Goal: Task Accomplishment & Management: Manage account settings

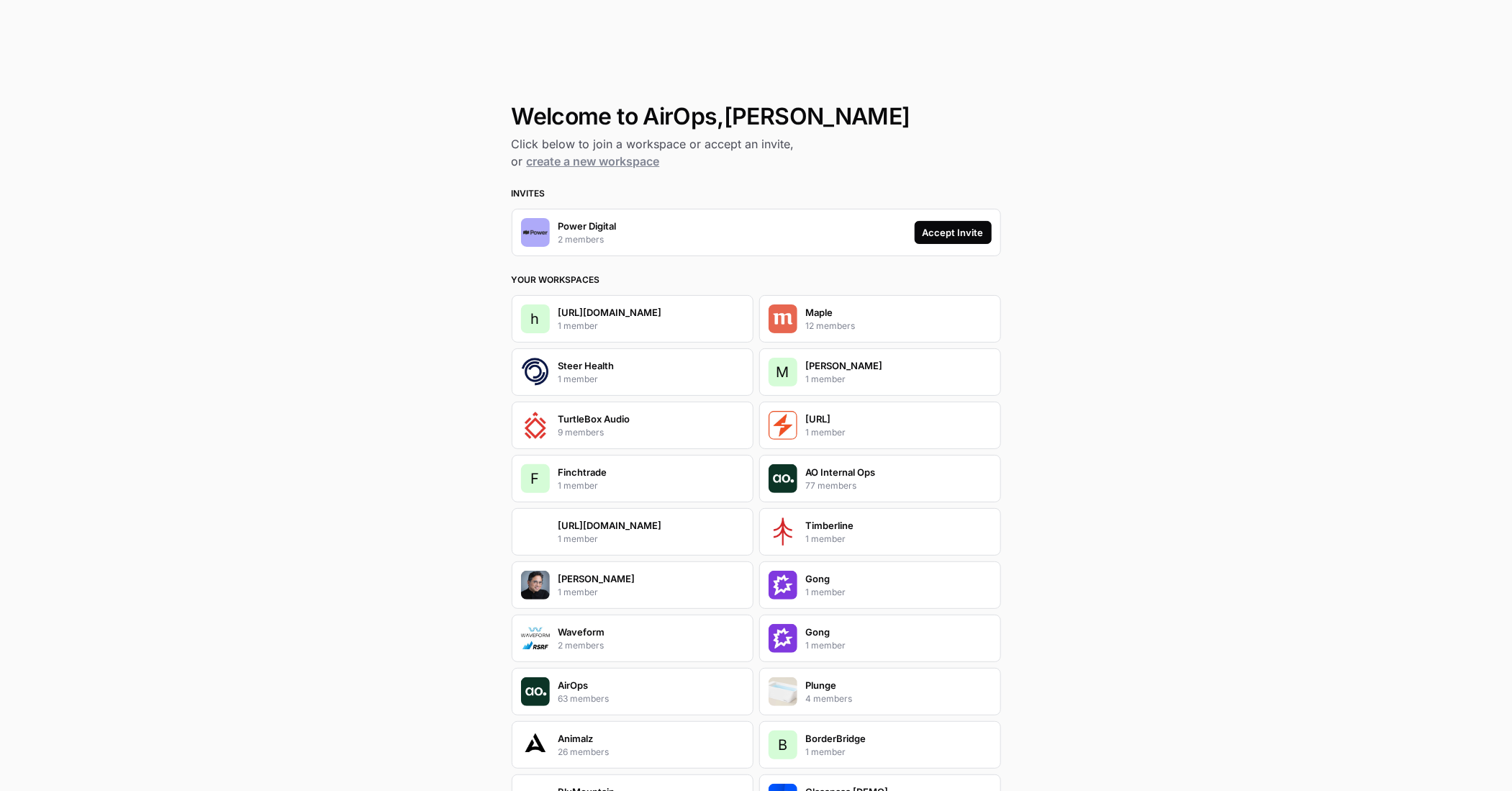
click at [945, 230] on div "Accept Invite" at bounding box center [952, 232] width 61 height 14
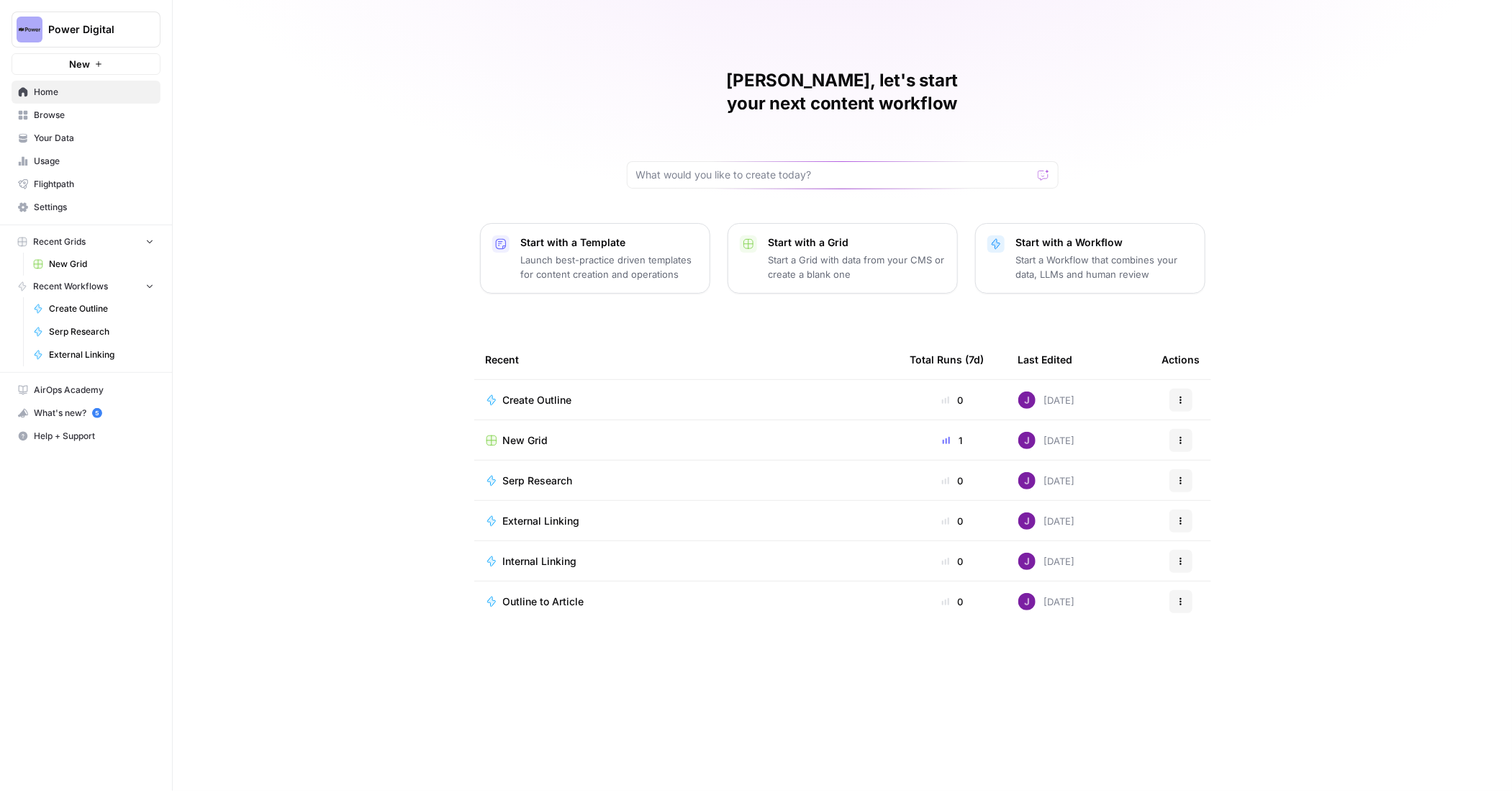
click at [89, 207] on span "Settings" at bounding box center [94, 207] width 121 height 13
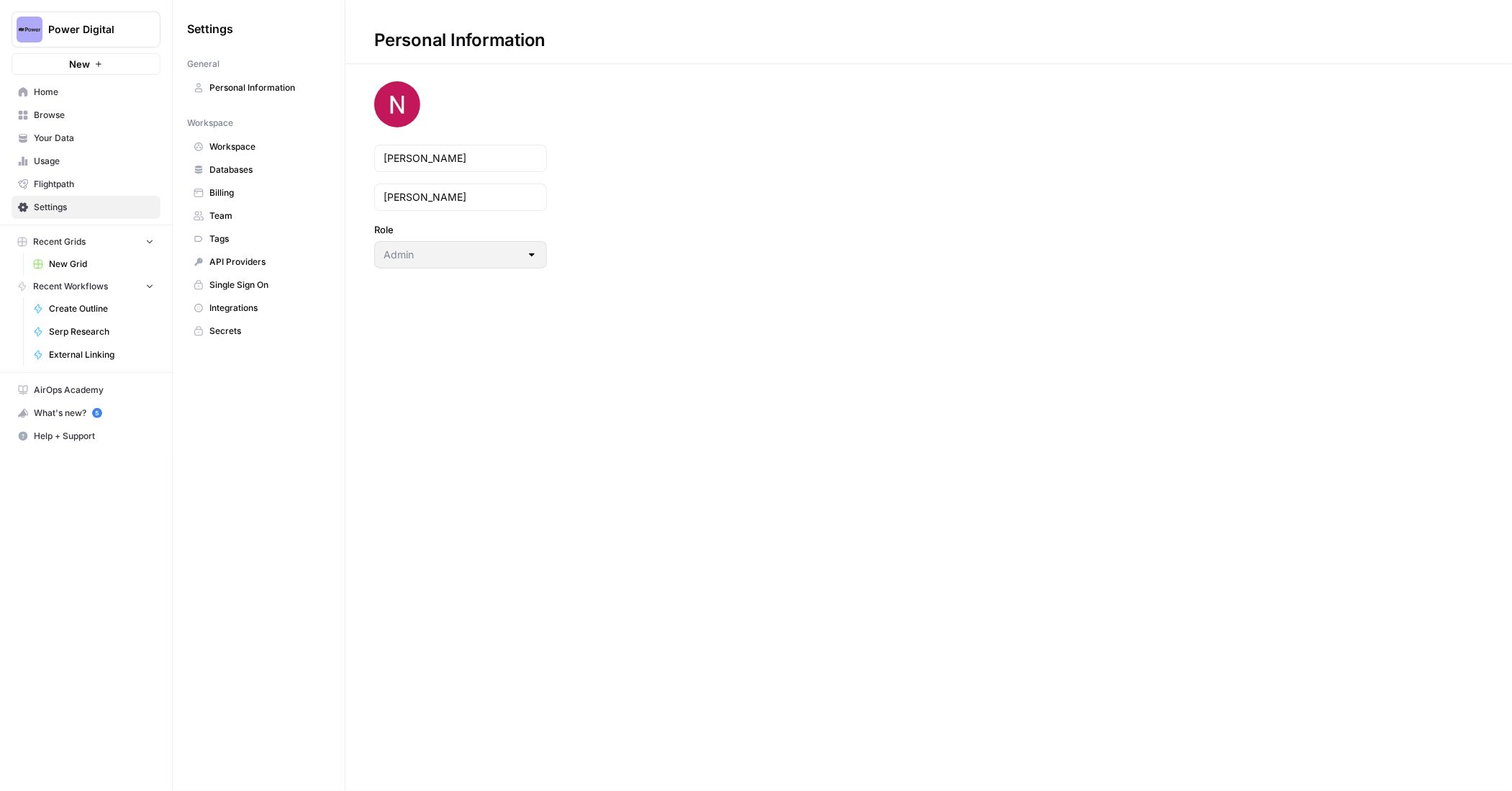
click at [247, 190] on span "Billing" at bounding box center [266, 193] width 114 height 13
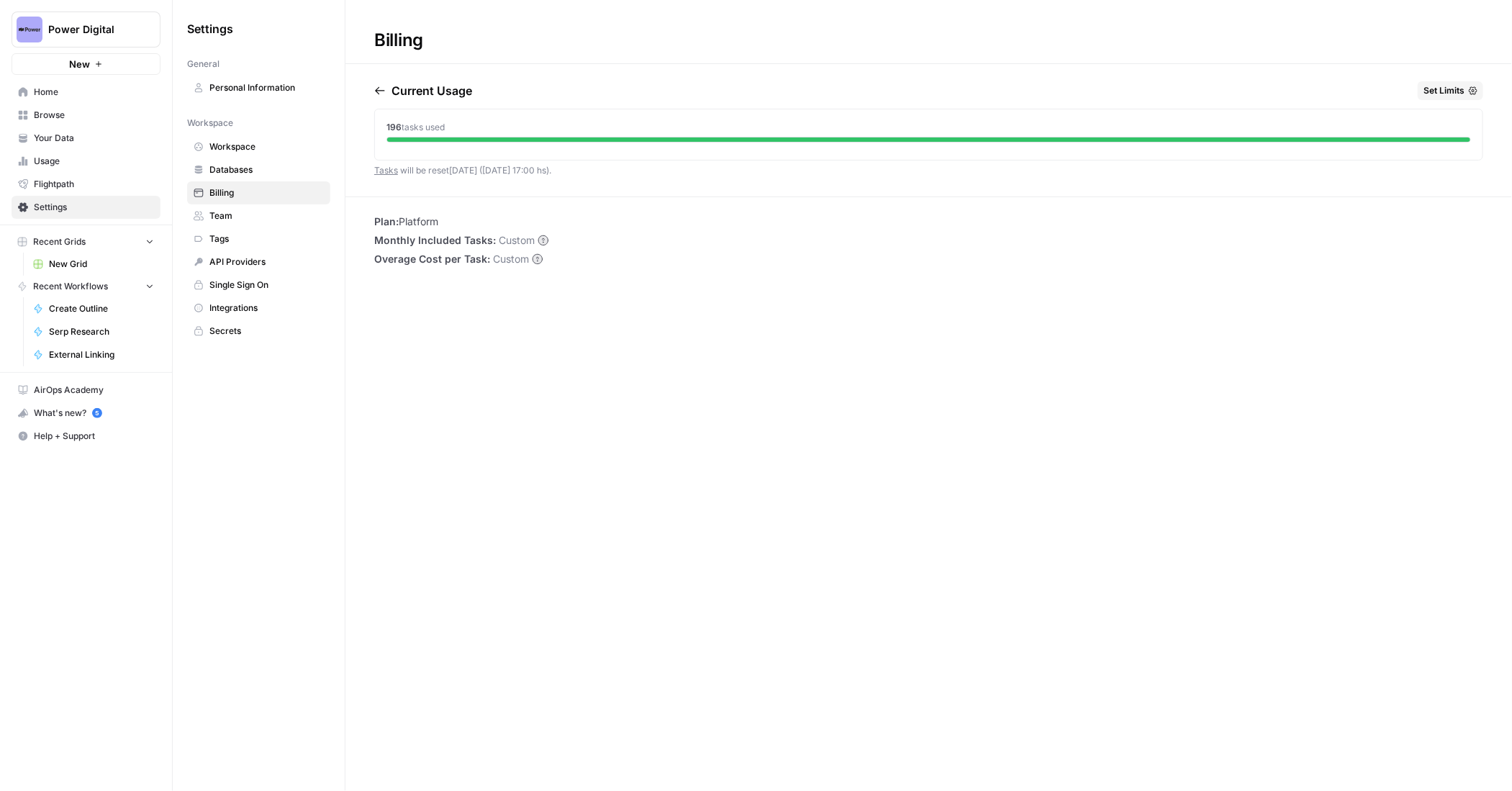
click at [236, 306] on span "Integrations" at bounding box center [266, 308] width 114 height 13
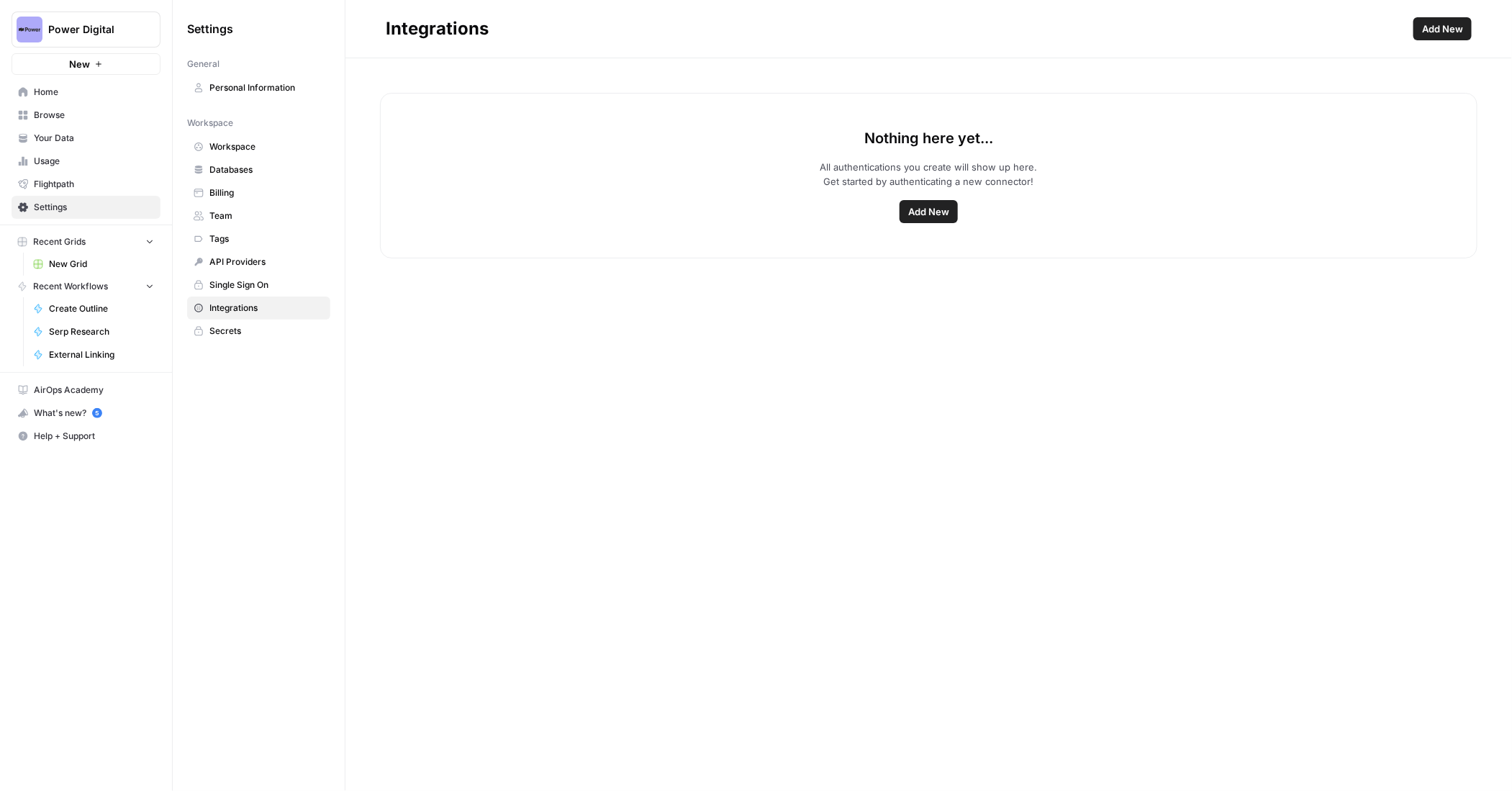
click at [244, 255] on span "API Providers" at bounding box center [266, 262] width 114 height 13
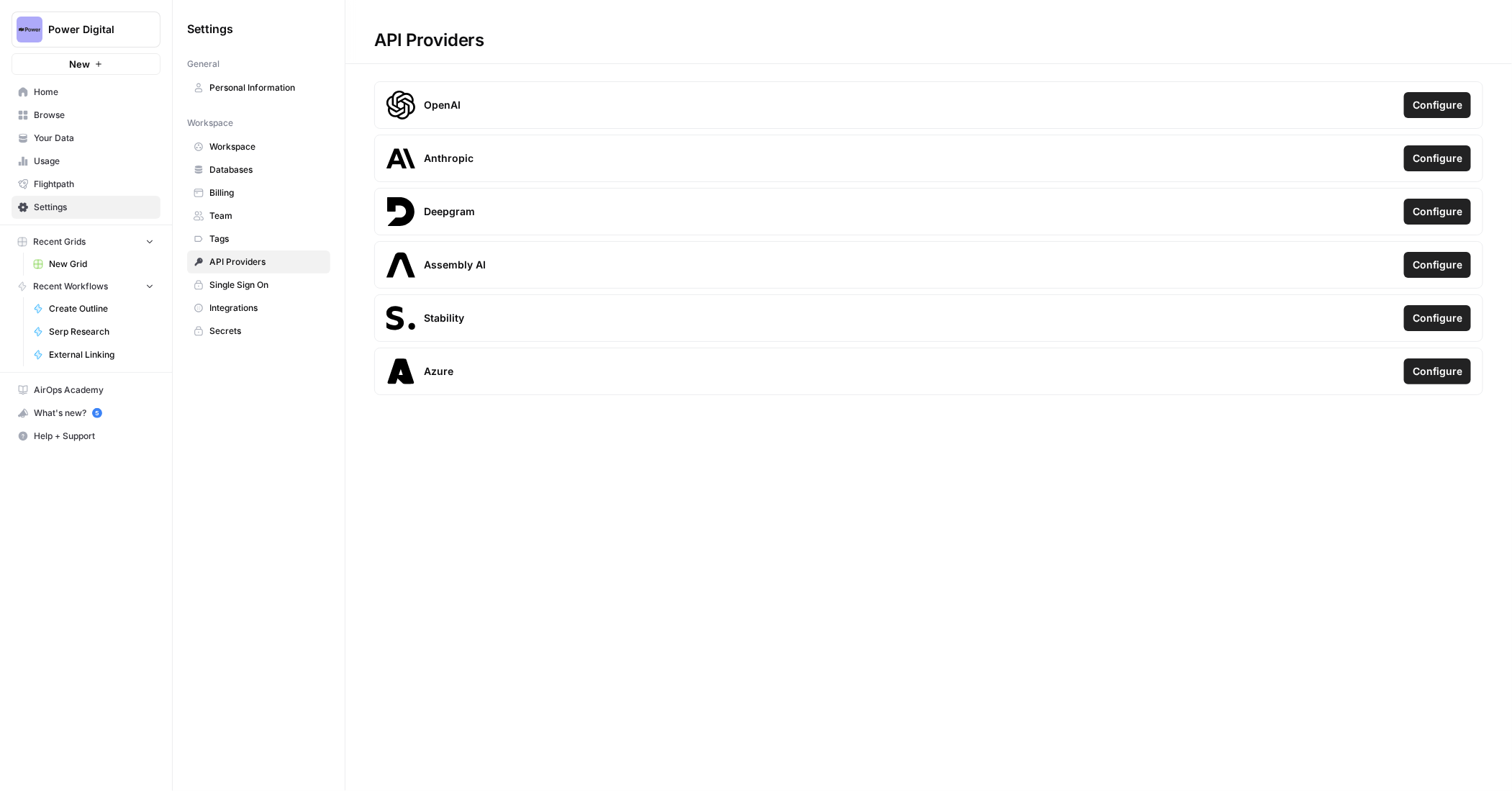
click at [244, 282] on span "Single Sign On" at bounding box center [266, 285] width 114 height 13
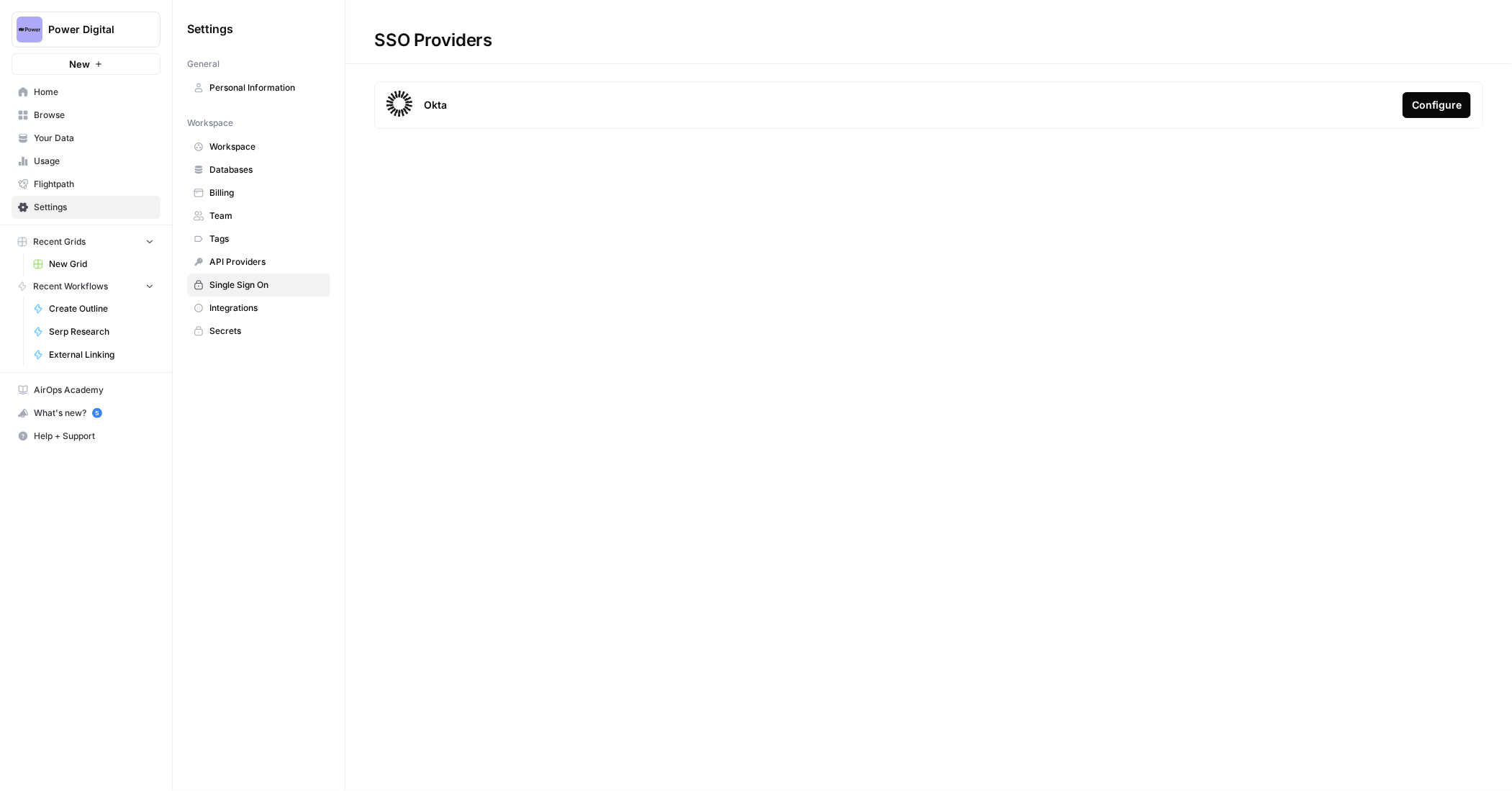
click at [246, 243] on link "Tags" at bounding box center [259, 238] width 143 height 23
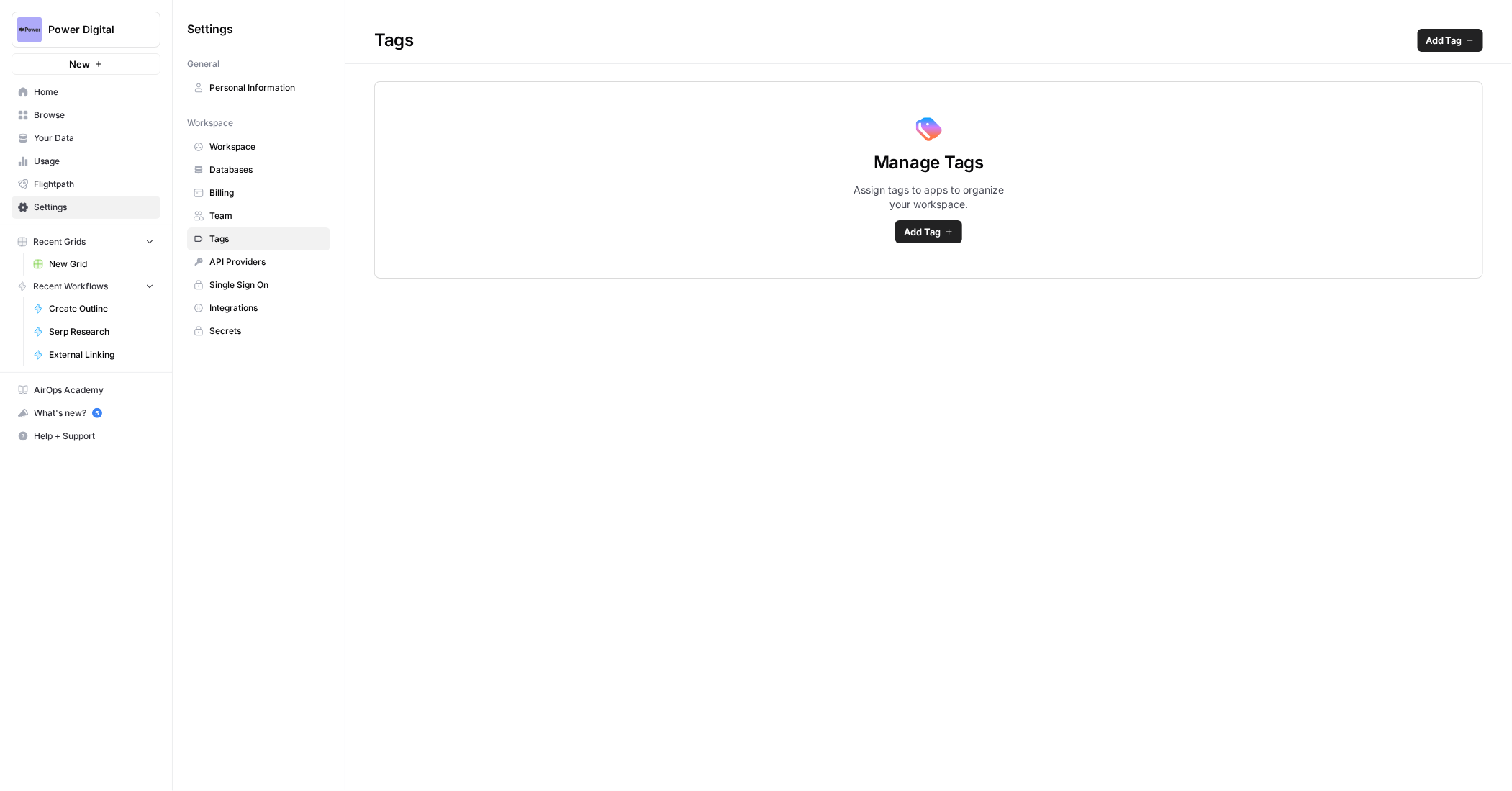
click at [243, 211] on span "Team" at bounding box center [266, 216] width 114 height 13
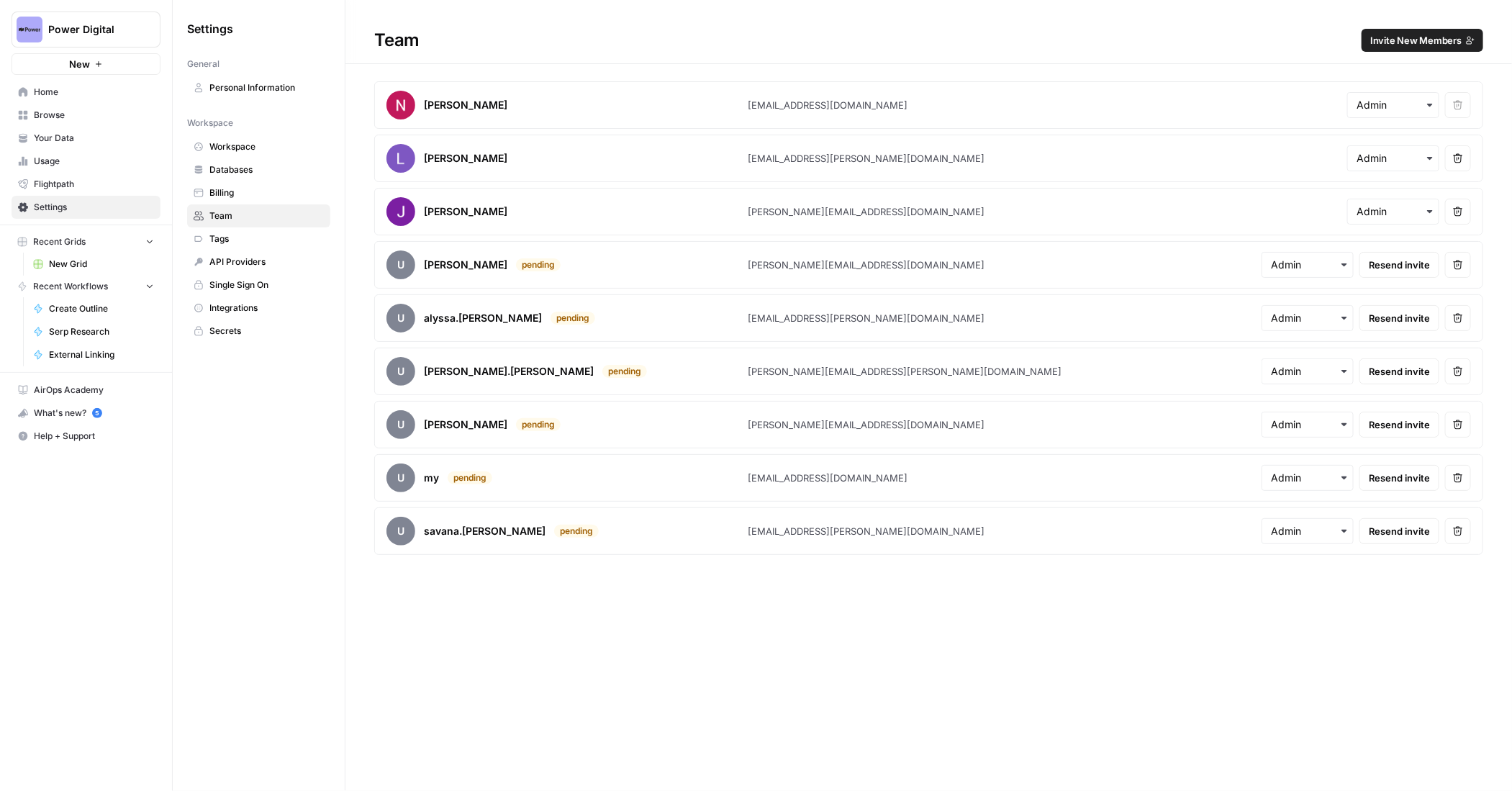
click at [72, 112] on span "Browse" at bounding box center [94, 115] width 121 height 13
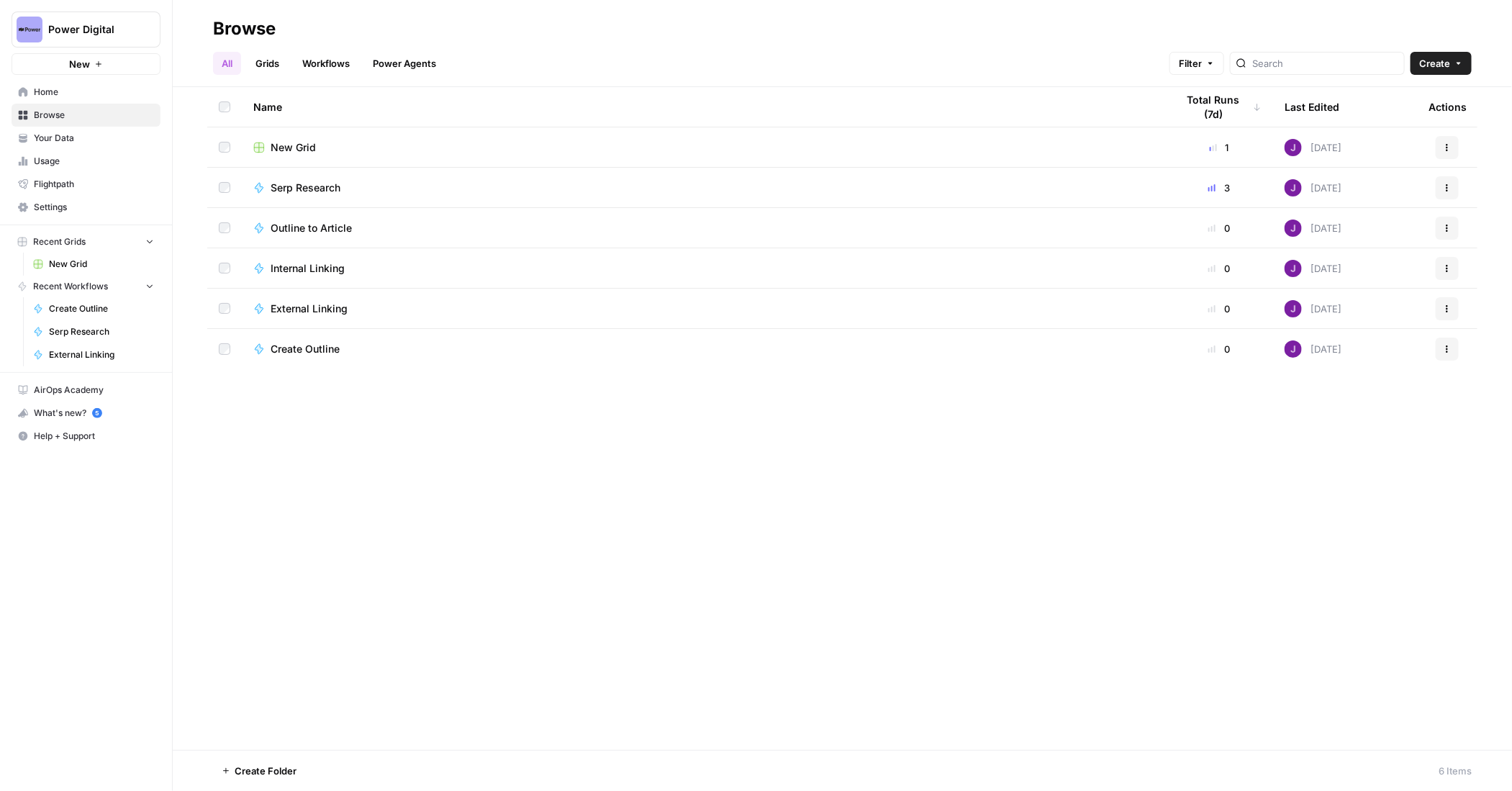
click at [73, 204] on span "Settings" at bounding box center [94, 207] width 121 height 13
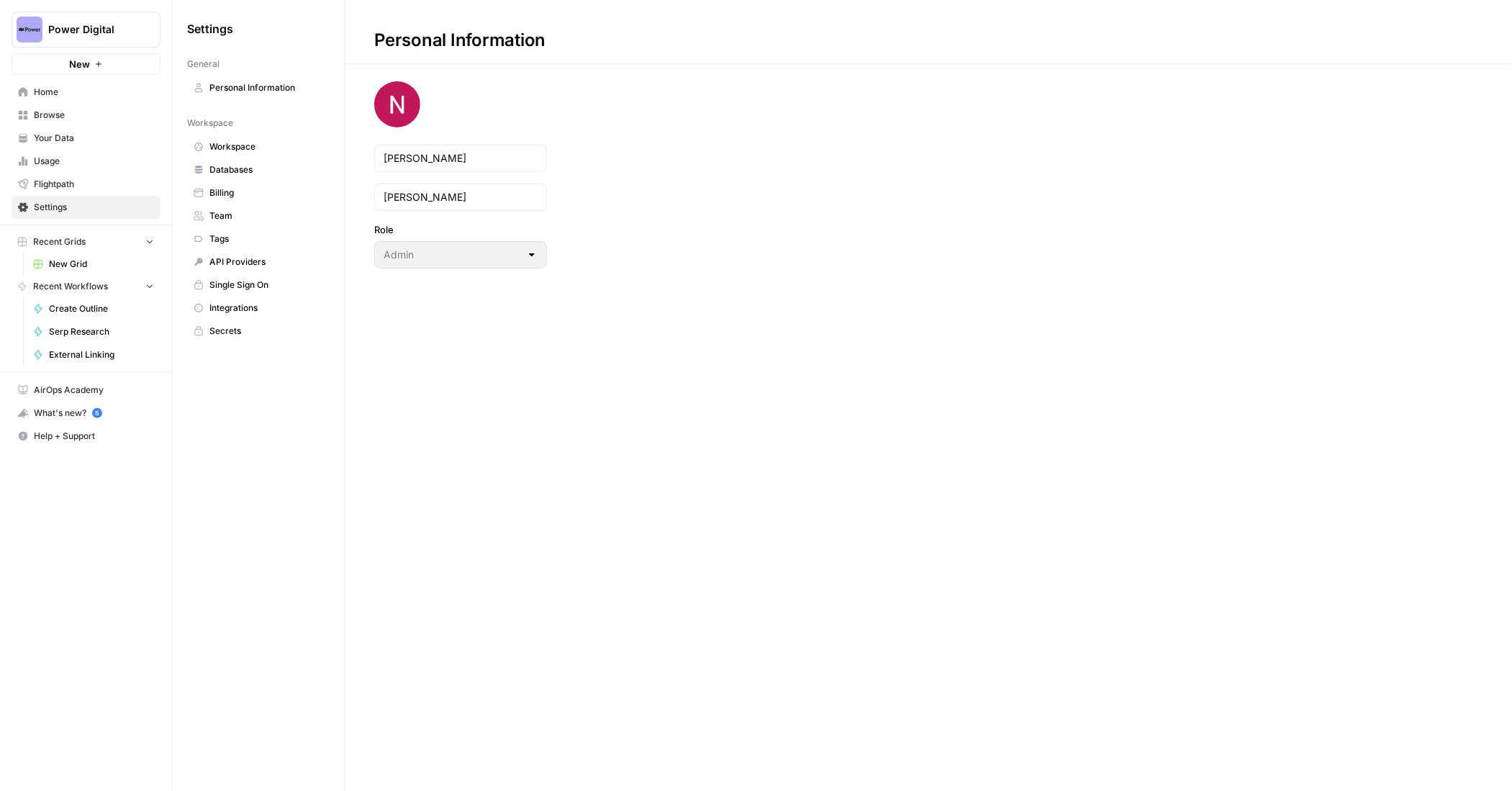
click at [251, 138] on link "Workspace" at bounding box center [259, 147] width 143 height 23
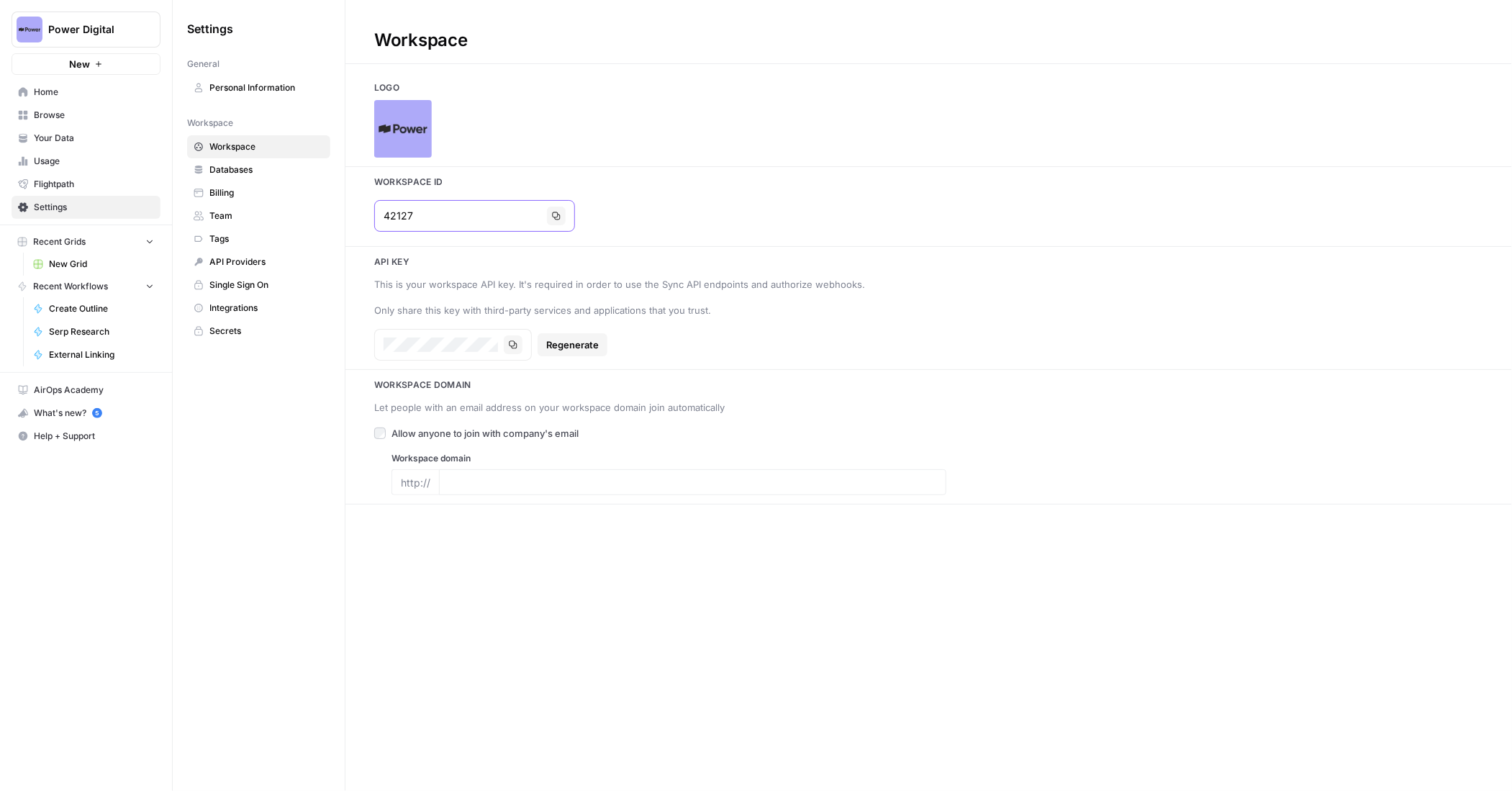
click at [433, 217] on input "42127" at bounding box center [462, 216] width 157 height 14
click at [243, 192] on span "Billing" at bounding box center [266, 193] width 114 height 13
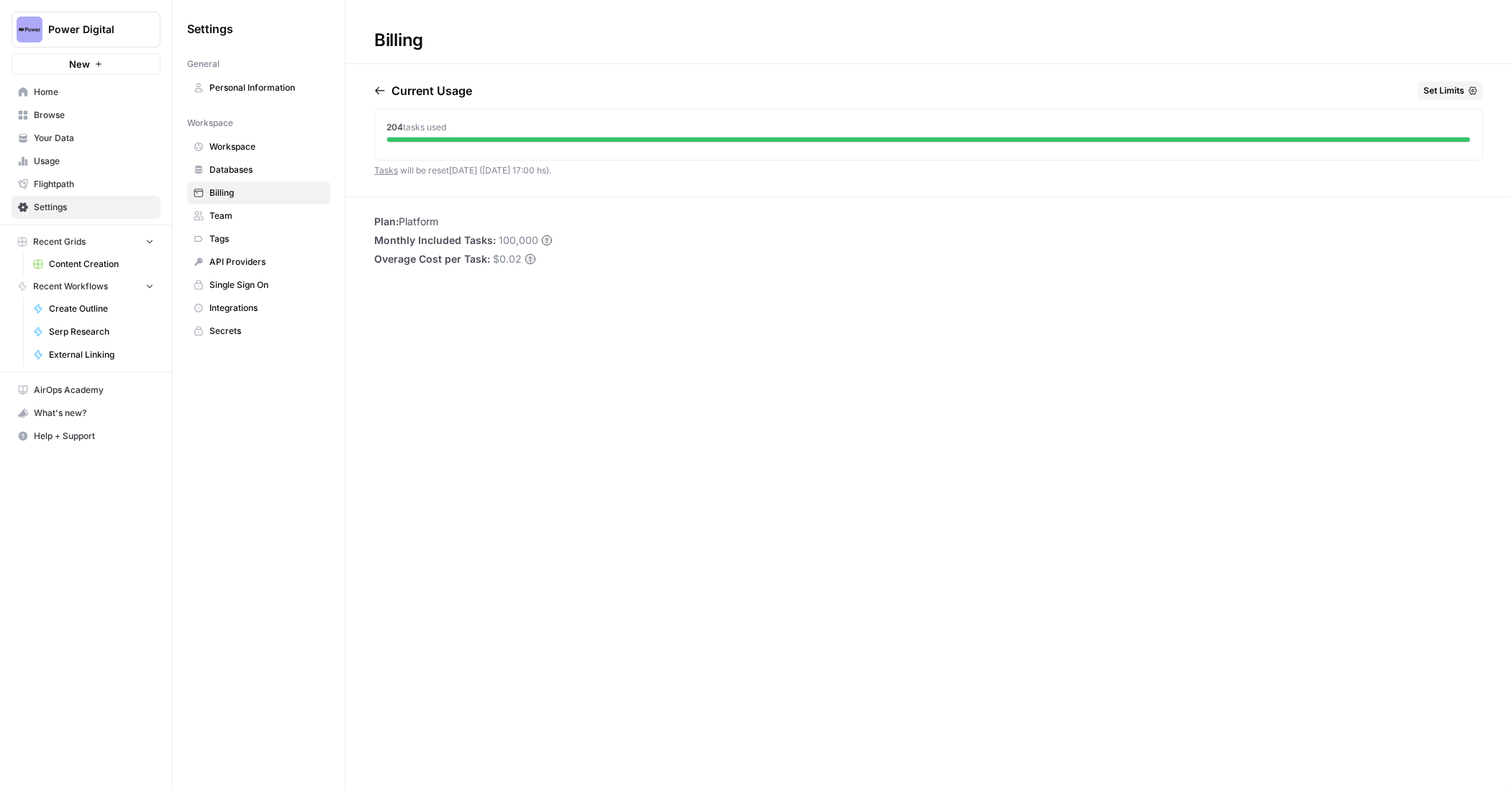
click at [109, 29] on span "Power Digital" at bounding box center [91, 29] width 87 height 14
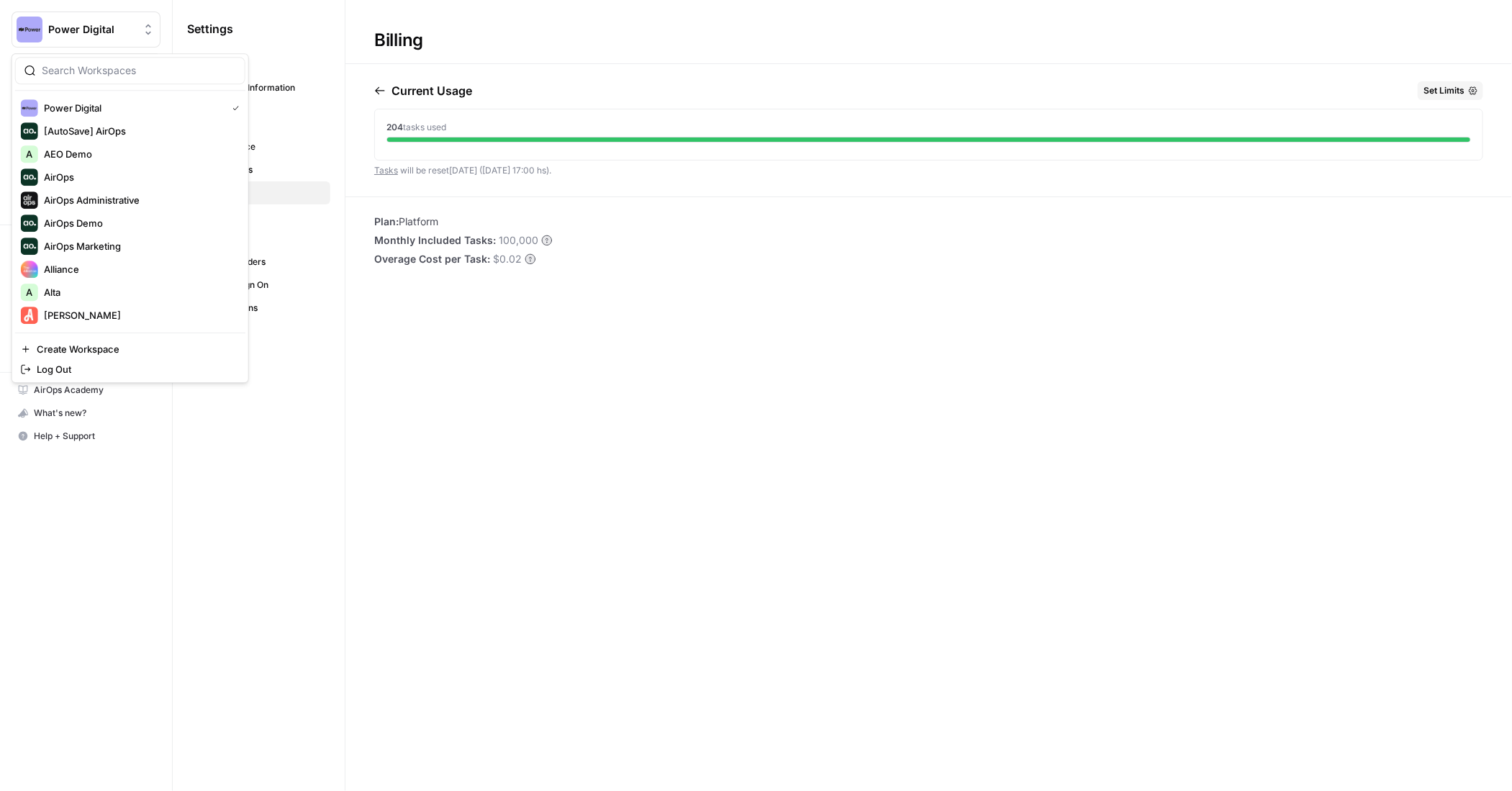
click at [151, 73] on input "search" at bounding box center [138, 70] width 194 height 14
type input "xero"
